Goal: Transaction & Acquisition: Purchase product/service

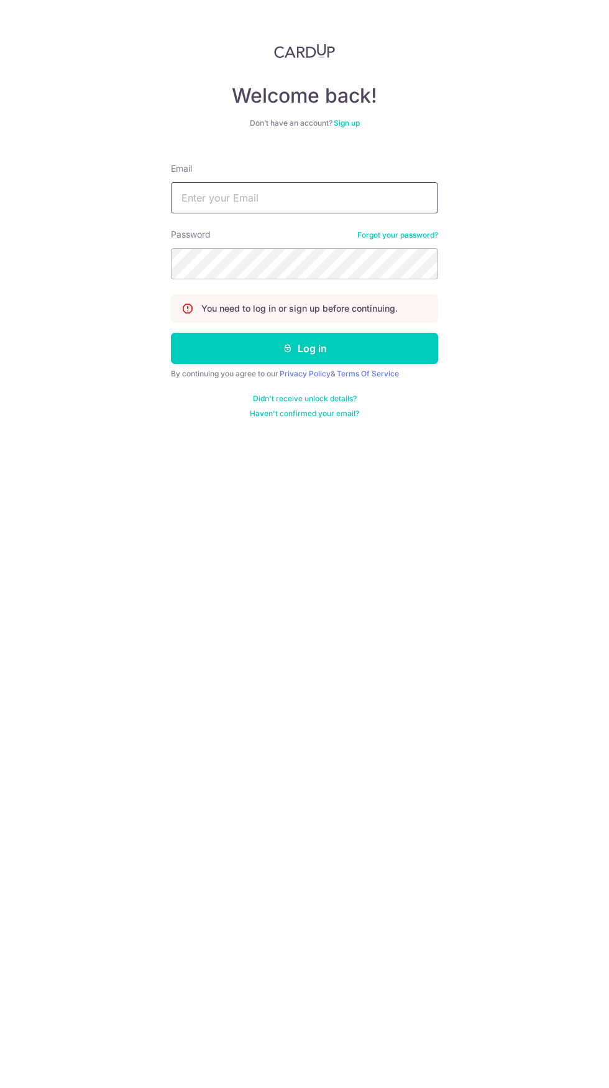
click at [312, 201] on input "Email" at bounding box center [304, 197] width 267 height 31
type input "[EMAIL_ADDRESS][DOMAIN_NAME]"
click at [171, 333] on button "Log in" at bounding box center [304, 348] width 267 height 31
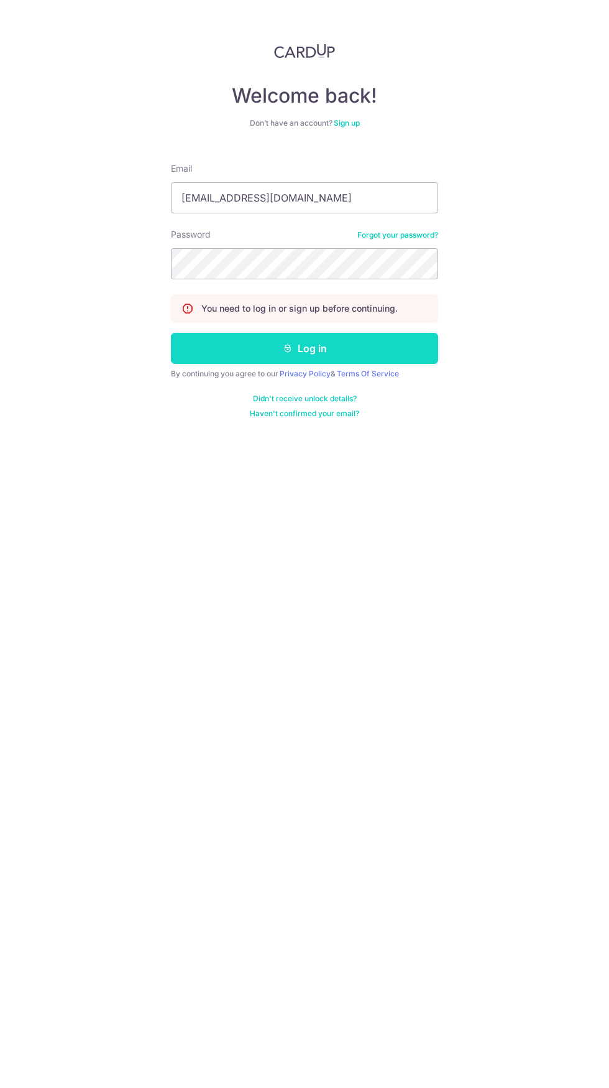
click at [386, 343] on button "Log in" at bounding box center [304, 348] width 267 height 31
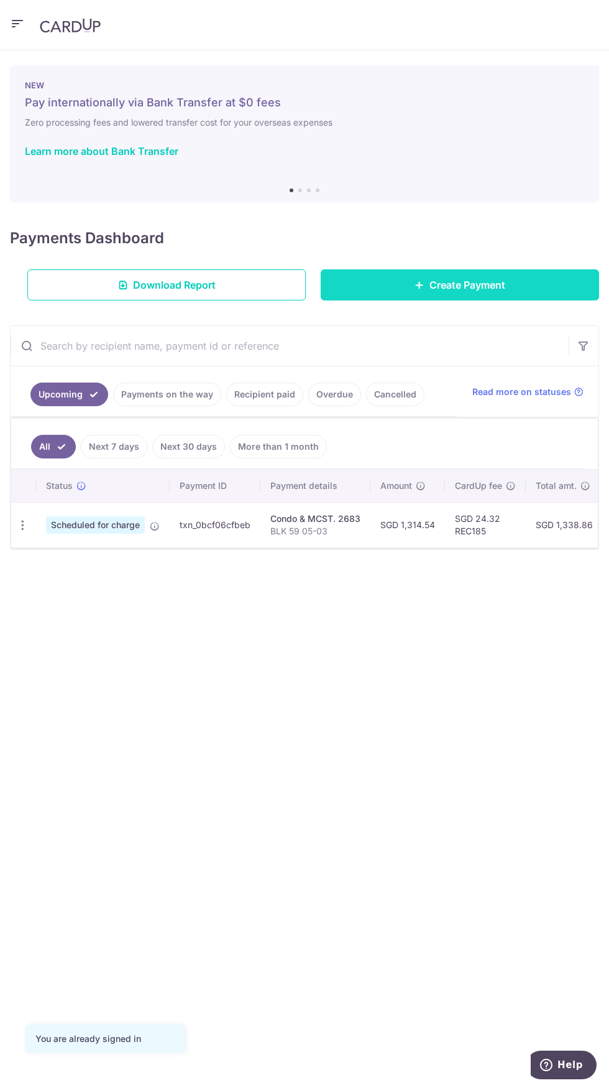
click at [512, 285] on link "Create Payment" at bounding box center [460, 284] width 279 height 31
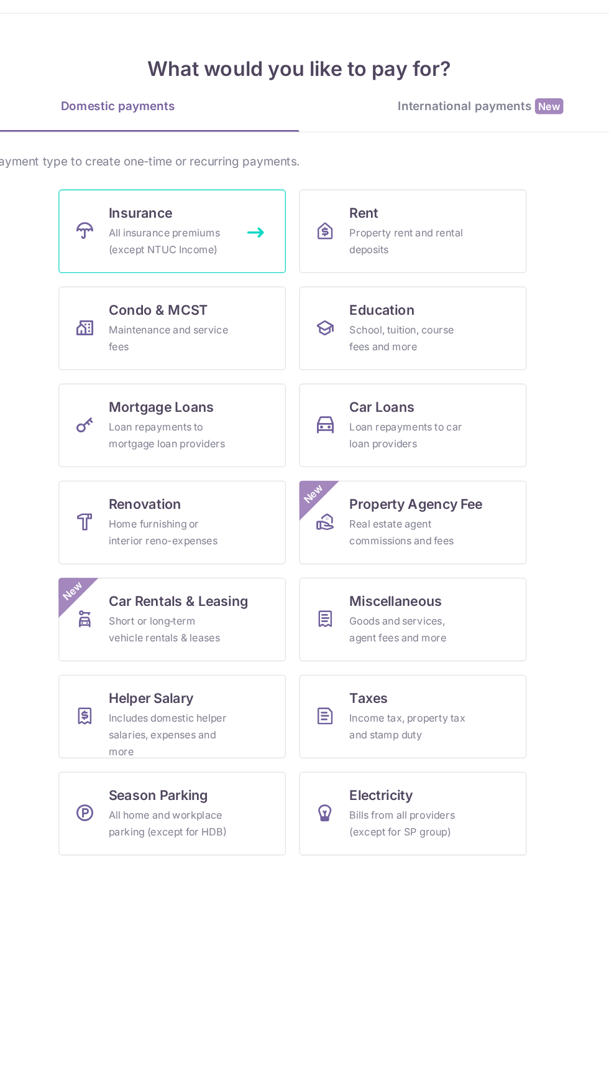
click at [193, 229] on div "All insurance premiums (except NTUC Income)" at bounding box center [208, 234] width 90 height 25
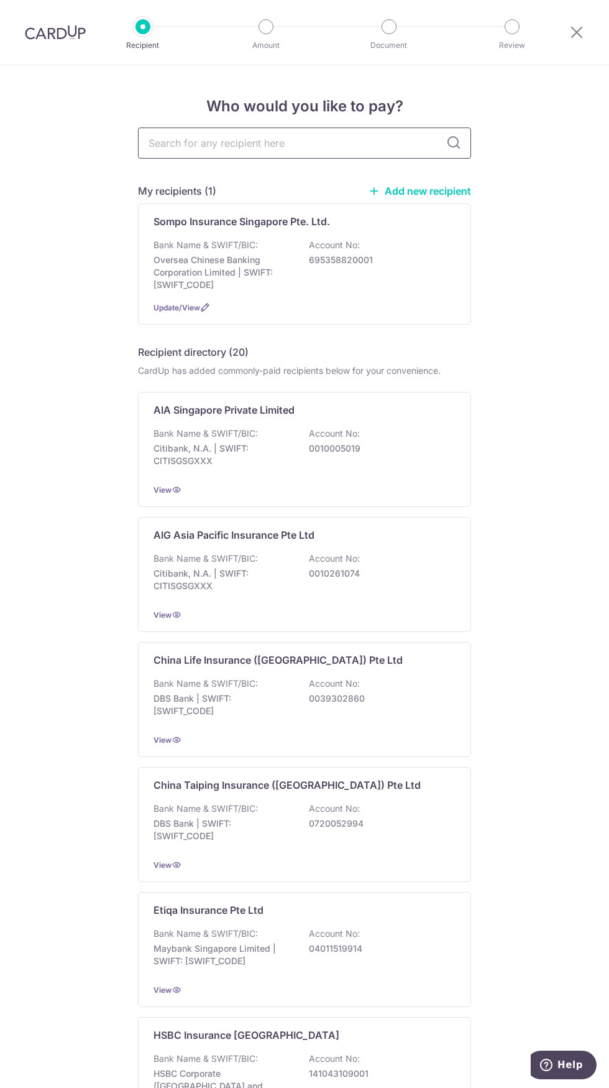
click at [320, 141] on input "text" at bounding box center [304, 142] width 333 height 31
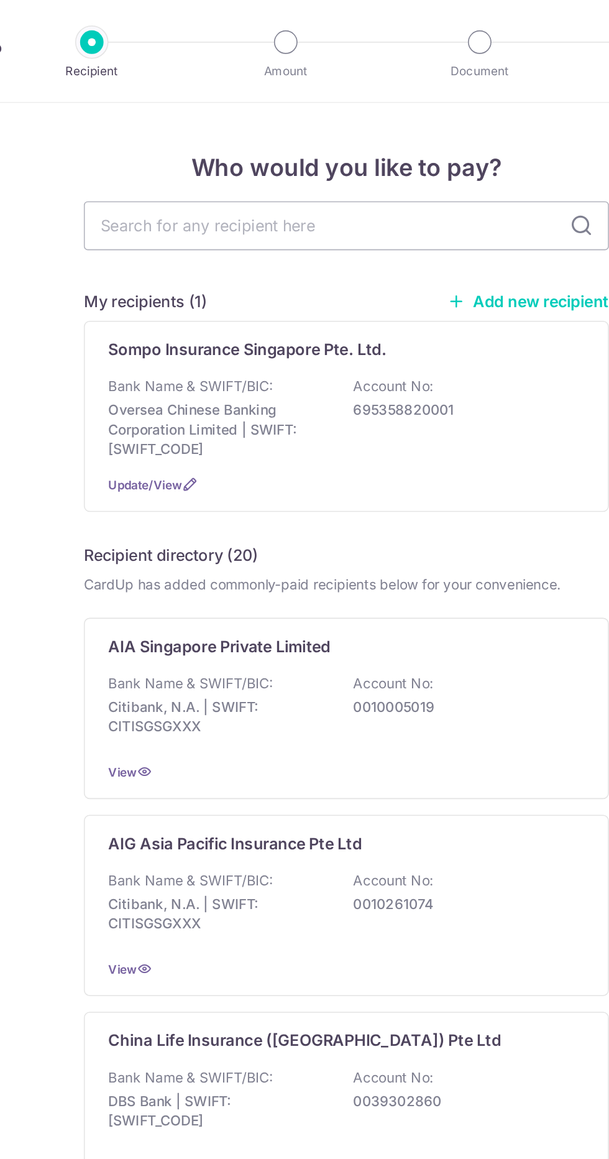
click at [435, 193] on link "Add new recipient" at bounding box center [420, 191] width 103 height 12
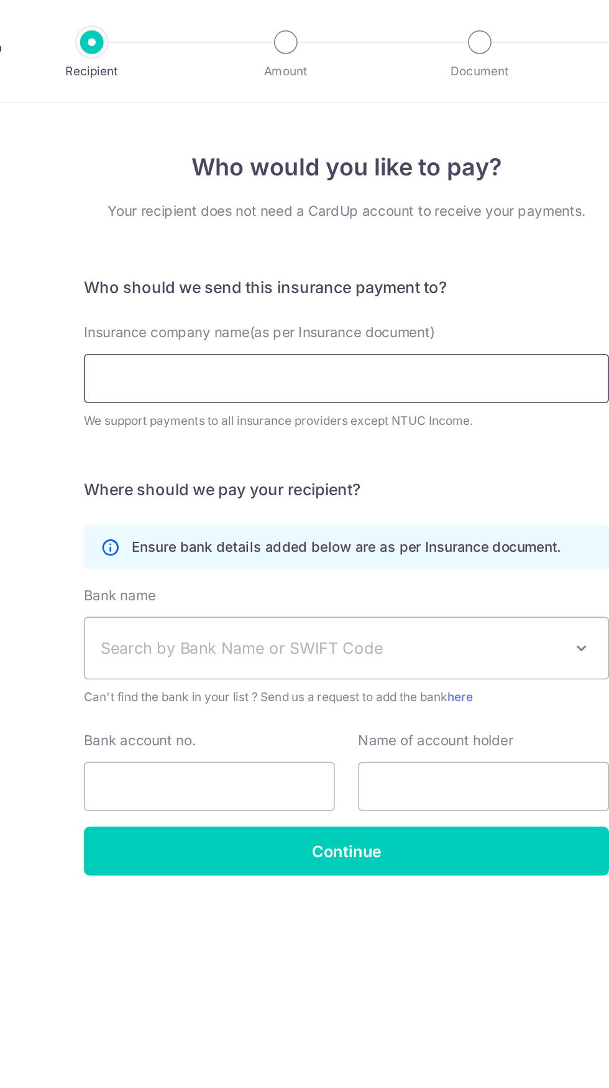
click at [364, 241] on input "Insurance company name(as per Insurance document)" at bounding box center [304, 239] width 333 height 31
click at [296, 243] on input "Insurance company name(as per Insurance document)" at bounding box center [304, 239] width 333 height 31
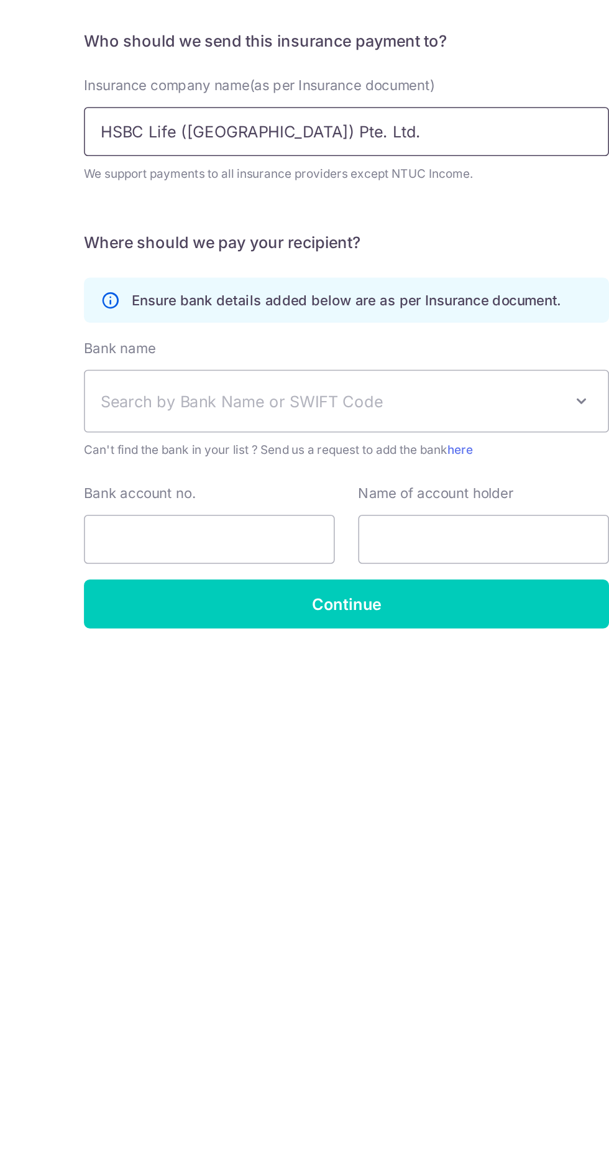
type input "HSBC Life (Singapore) Pte. Ltd."
click at [340, 413] on span "Search by Bank Name or SWIFT Code" at bounding box center [295, 411] width 292 height 15
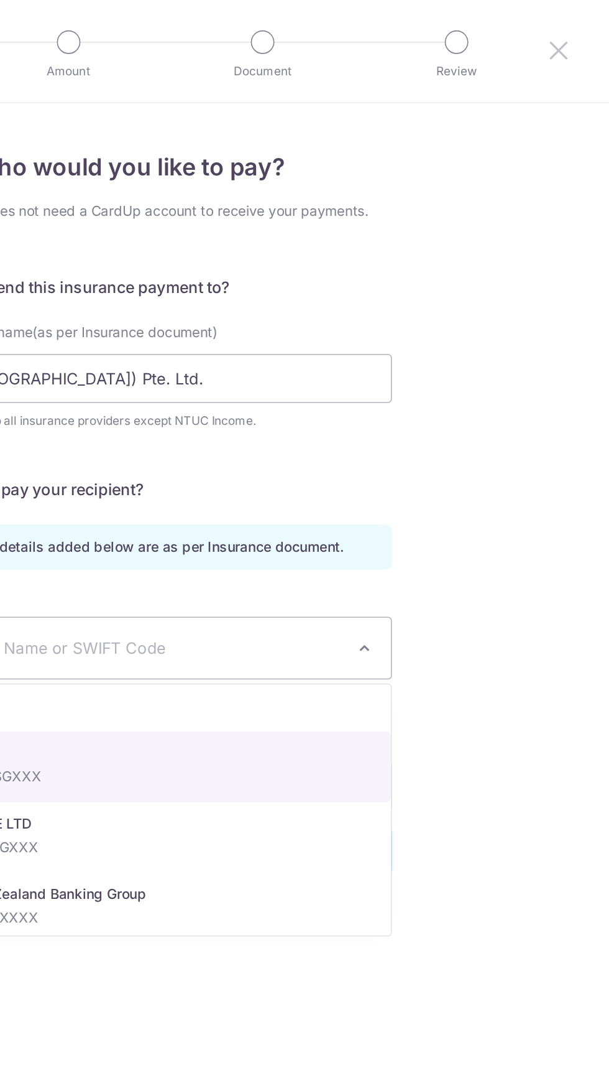
click at [583, 27] on icon at bounding box center [577, 32] width 15 height 16
